Goal: Find specific page/section: Find specific page/section

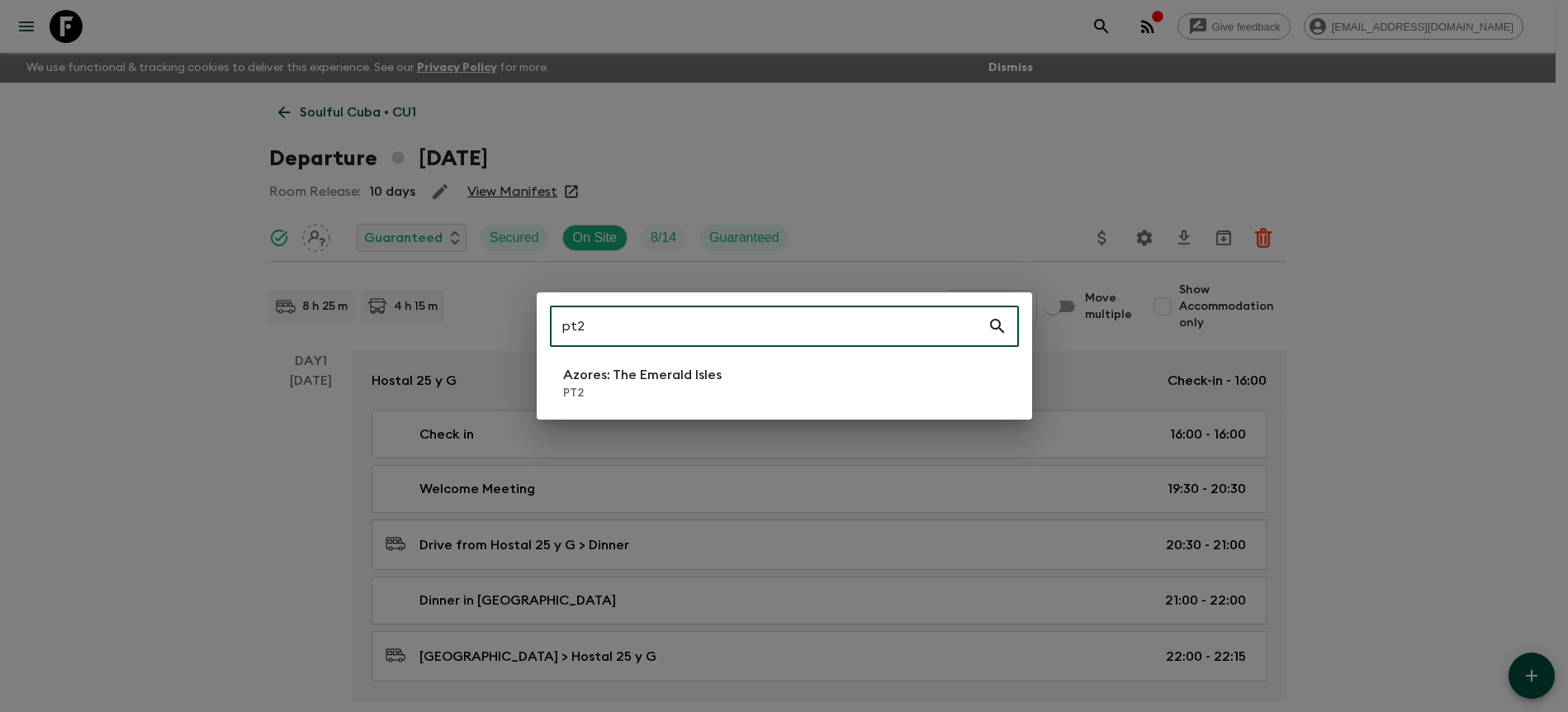
type input "pt2"
click at [735, 384] on li "Azores: The Emerald Isles PT2" at bounding box center [785, 383] width 469 height 46
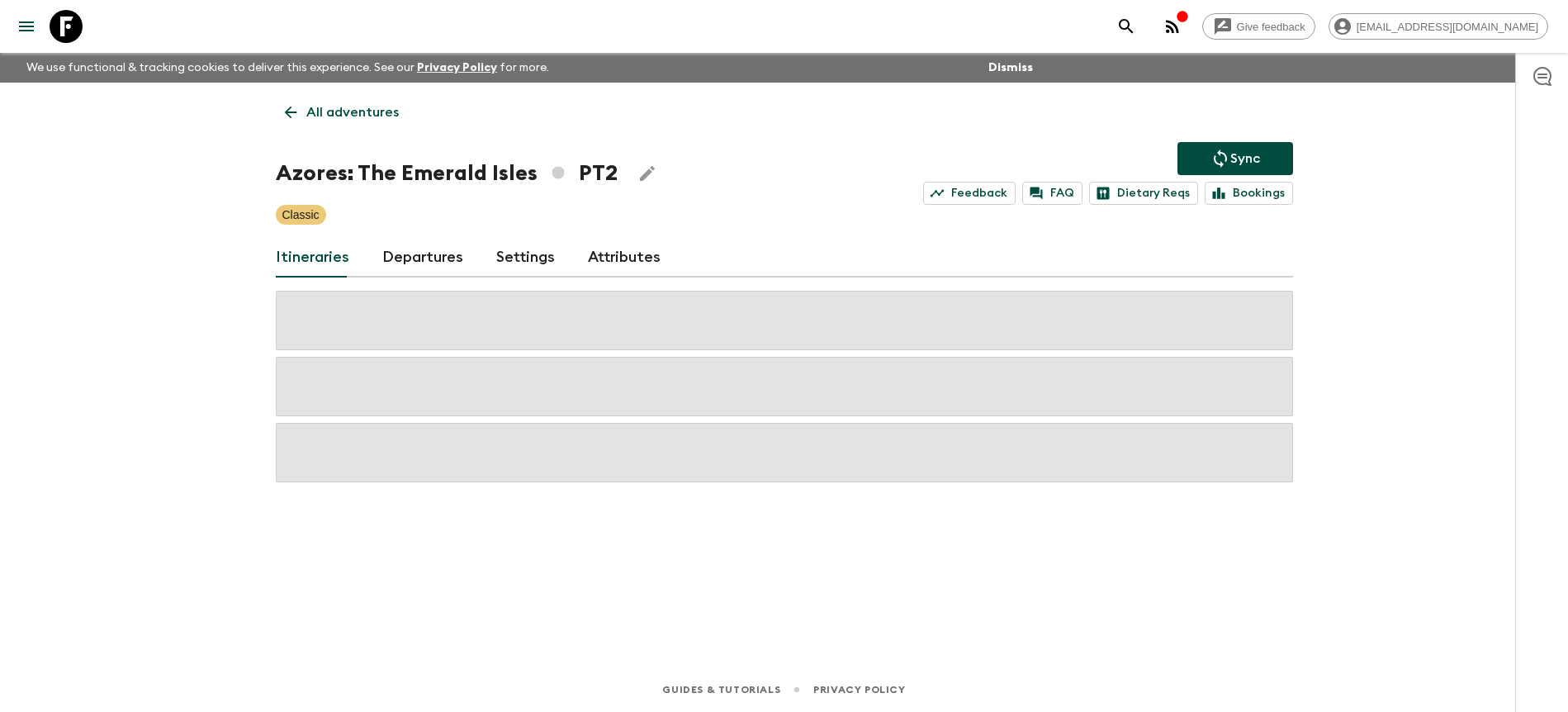
click at [442, 259] on link "Departures" at bounding box center [422, 257] width 81 height 39
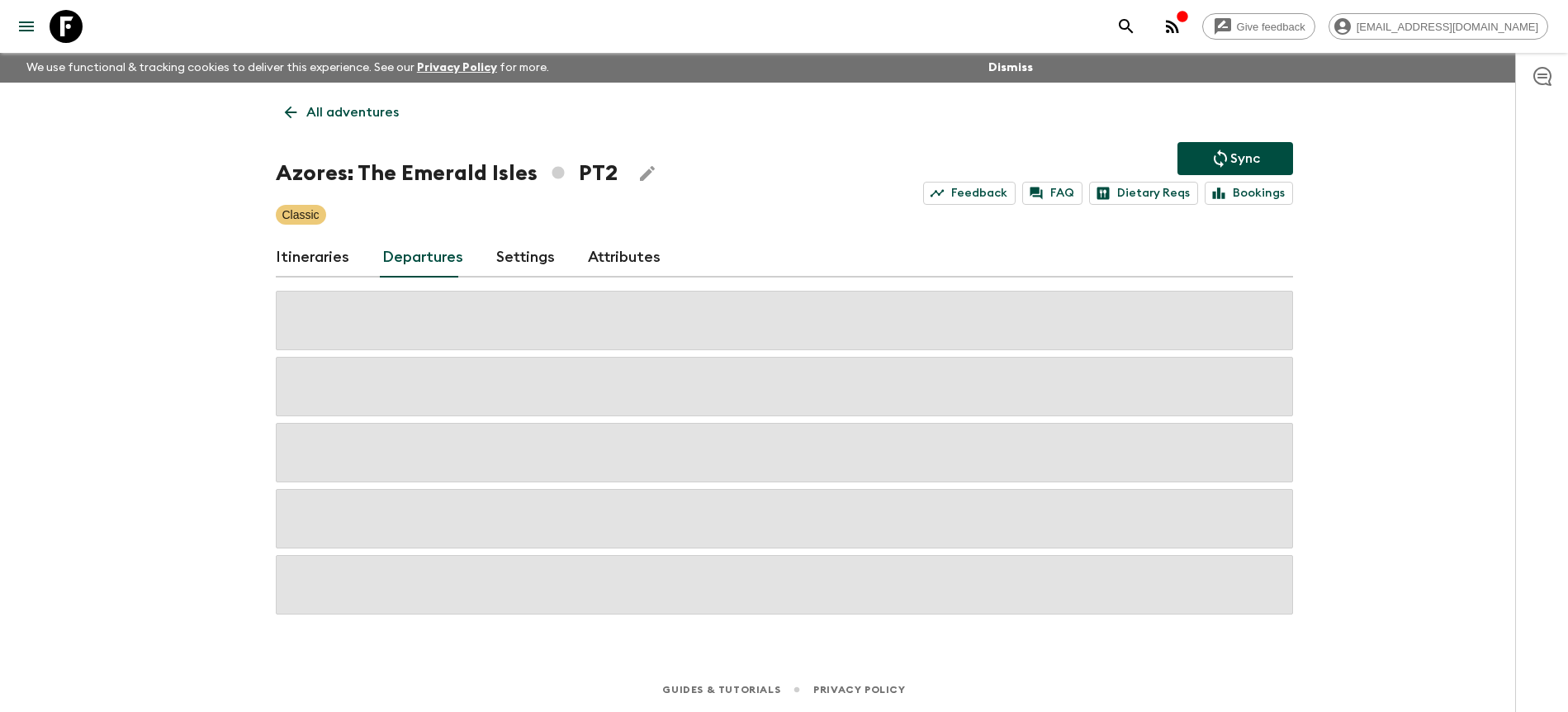
click at [1369, 243] on div "Give feedback [PERSON_NAME][EMAIL_ADDRESS][DOMAIN_NAME] We use functional & tra…" at bounding box center [784, 356] width 1568 height 712
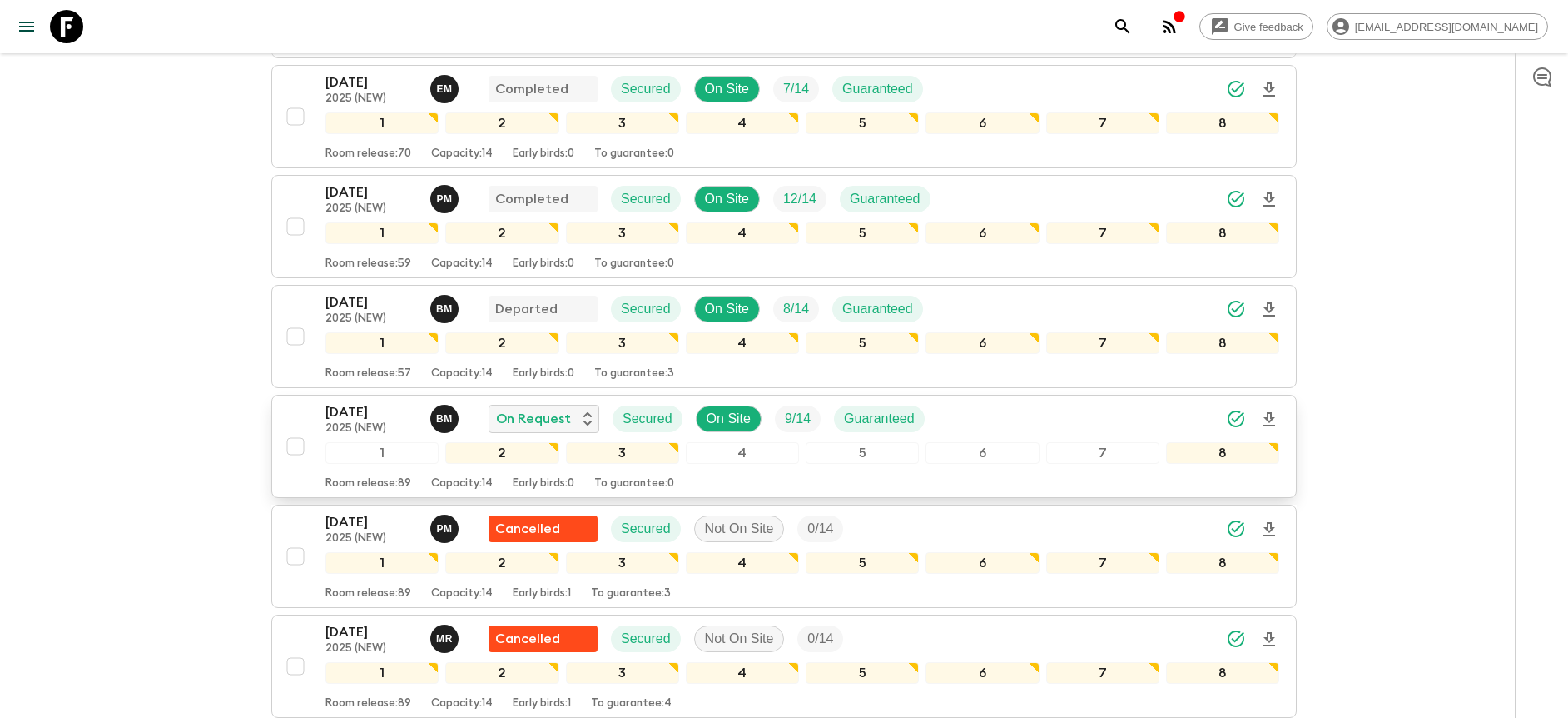
scroll to position [450, 0]
click at [1271, 415] on icon "Download Onboarding" at bounding box center [1270, 418] width 12 height 14
